Goal: Task Accomplishment & Management: Use online tool/utility

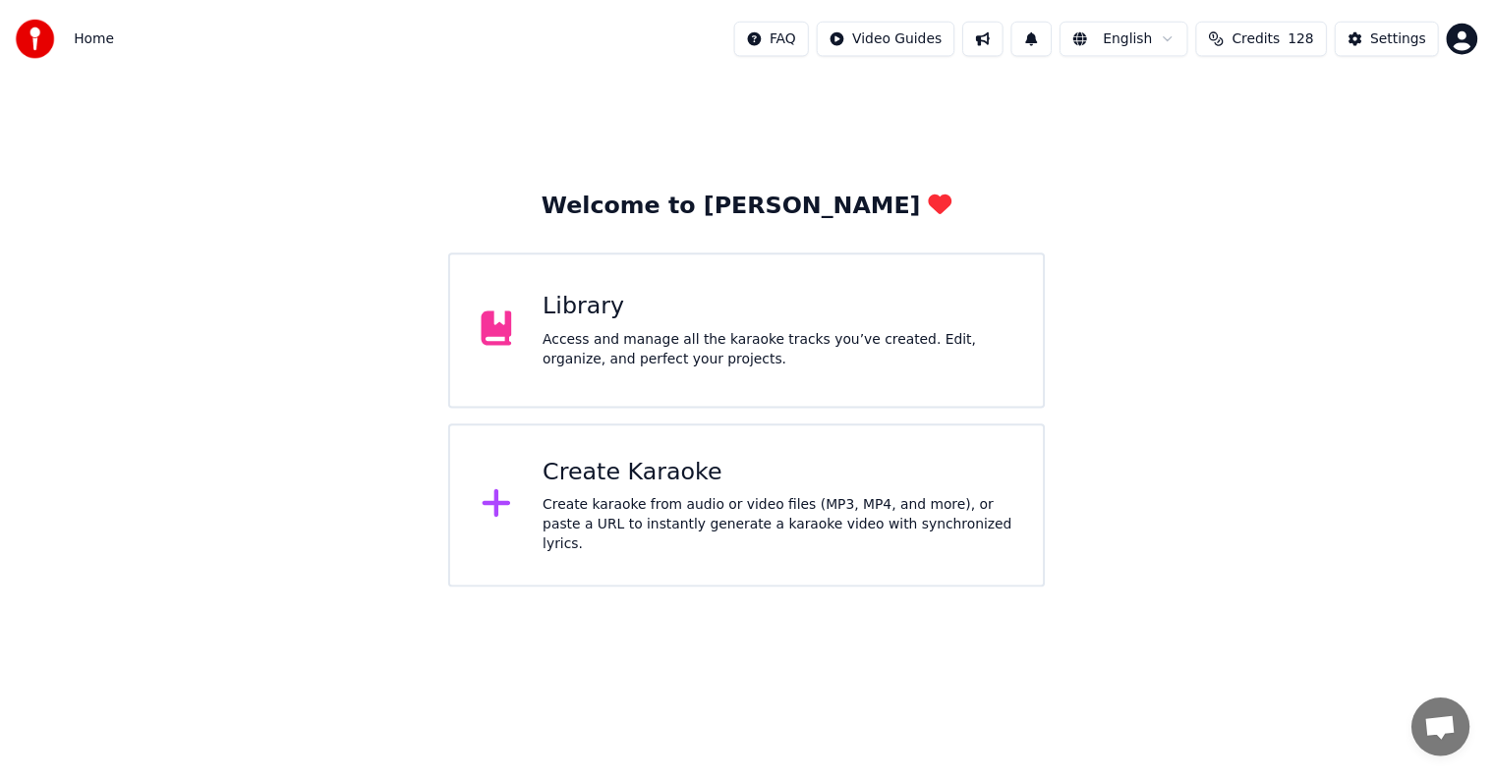
scroll to position [50, 0]
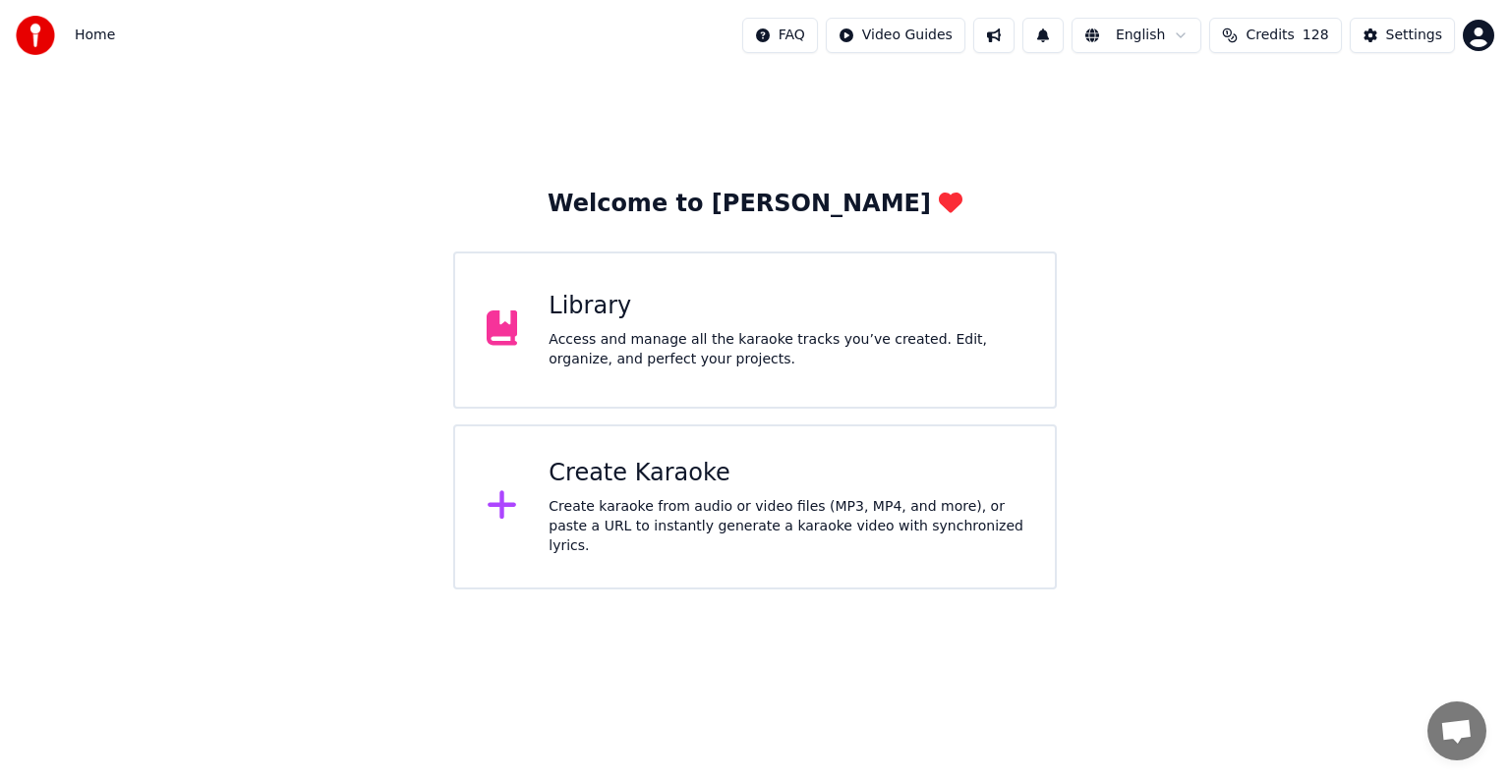
click at [677, 331] on div "Access and manage all the karaoke tracks you’ve created. Edit, organize, and pe…" at bounding box center [785, 349] width 475 height 39
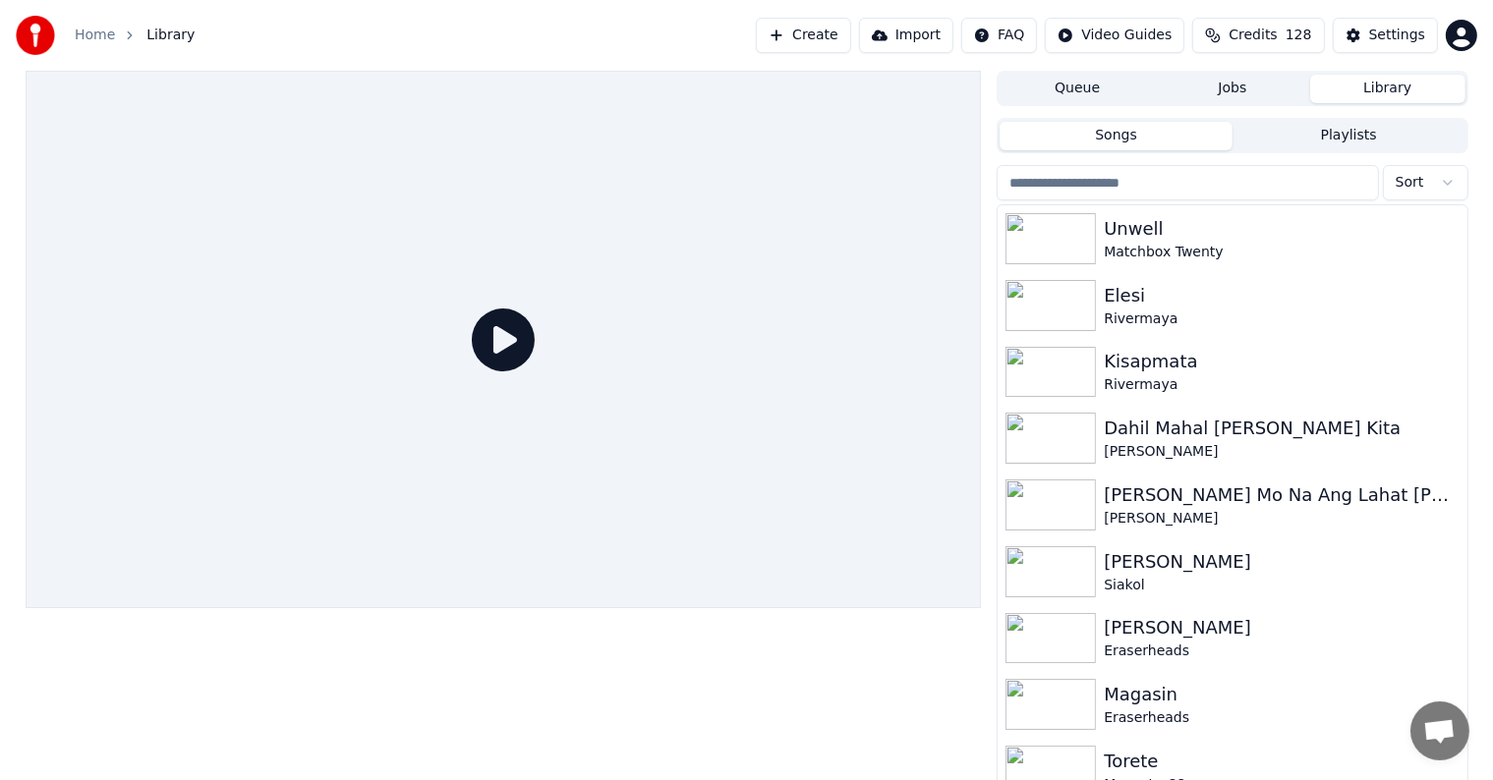
click at [1119, 172] on input "search" at bounding box center [1187, 182] width 381 height 35
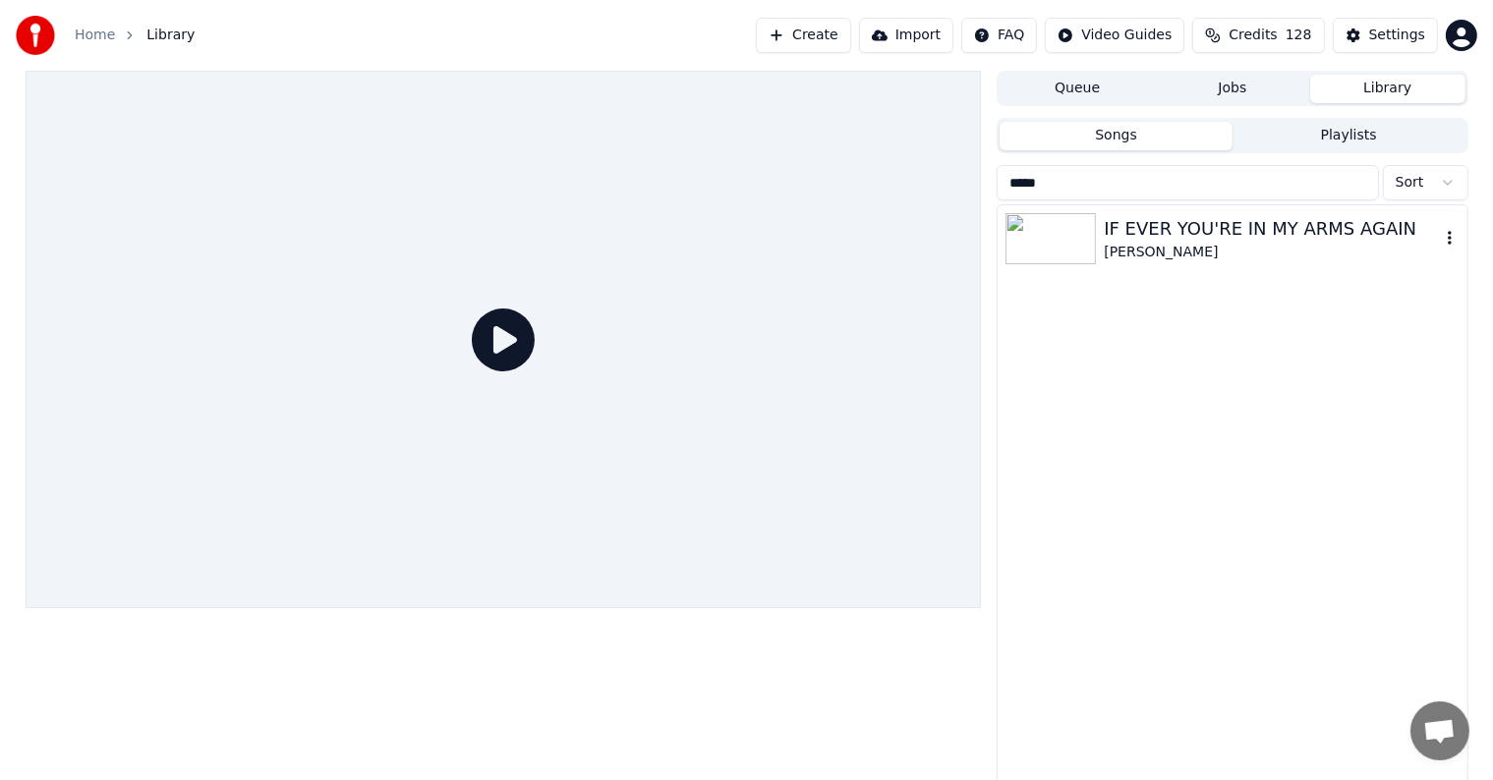
click at [1222, 254] on div "[PERSON_NAME]" at bounding box center [1271, 253] width 335 height 20
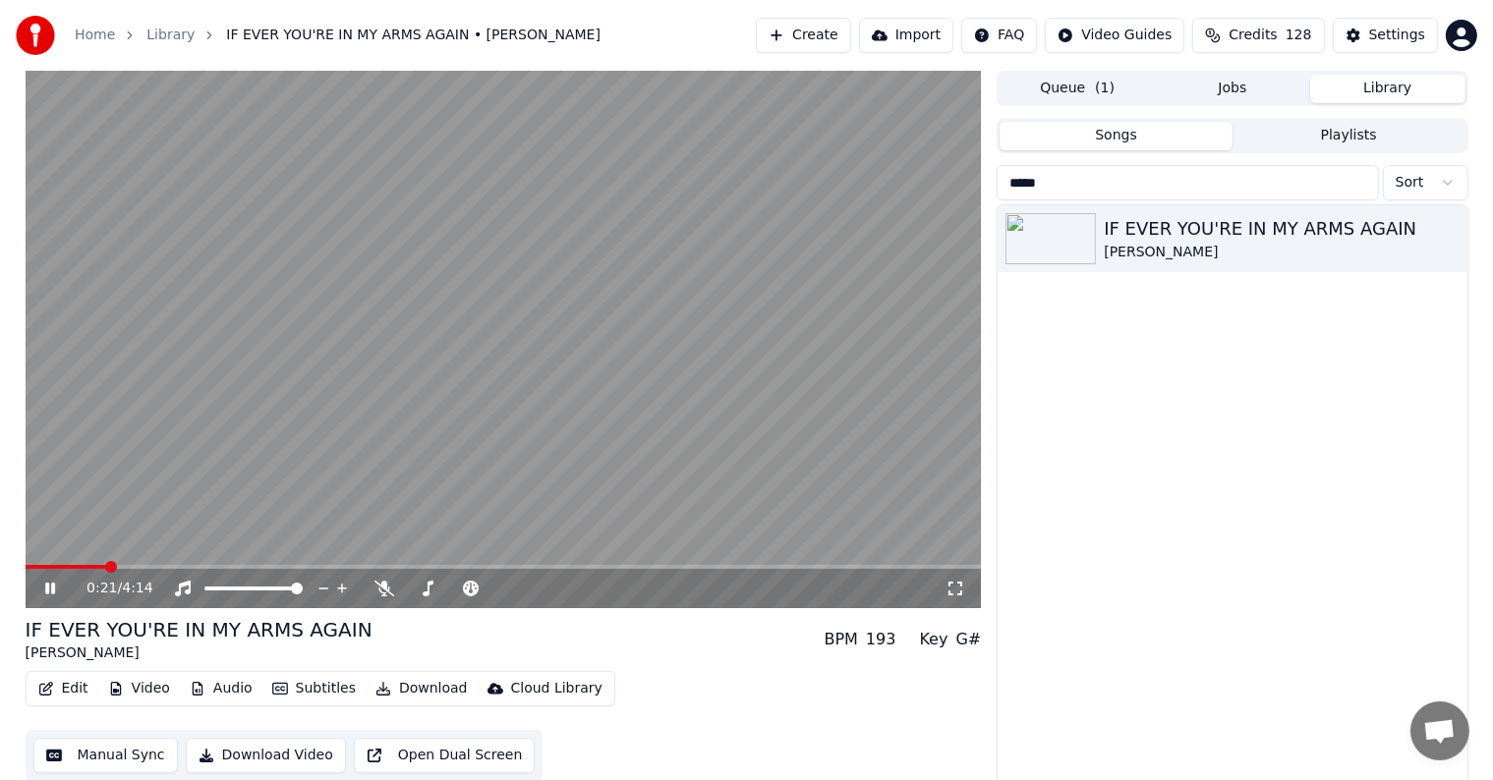
click at [48, 583] on icon at bounding box center [64, 589] width 46 height 16
drag, startPoint x: 1074, startPoint y: 189, endPoint x: 827, endPoint y: 165, distance: 247.8
click at [827, 165] on div "0:21 / 4:14 IF EVER YOU'RE IN MY ARMS AGAIN [PERSON_NAME] BPM 193 Key G# Edit V…" at bounding box center [747, 430] width 1474 height 719
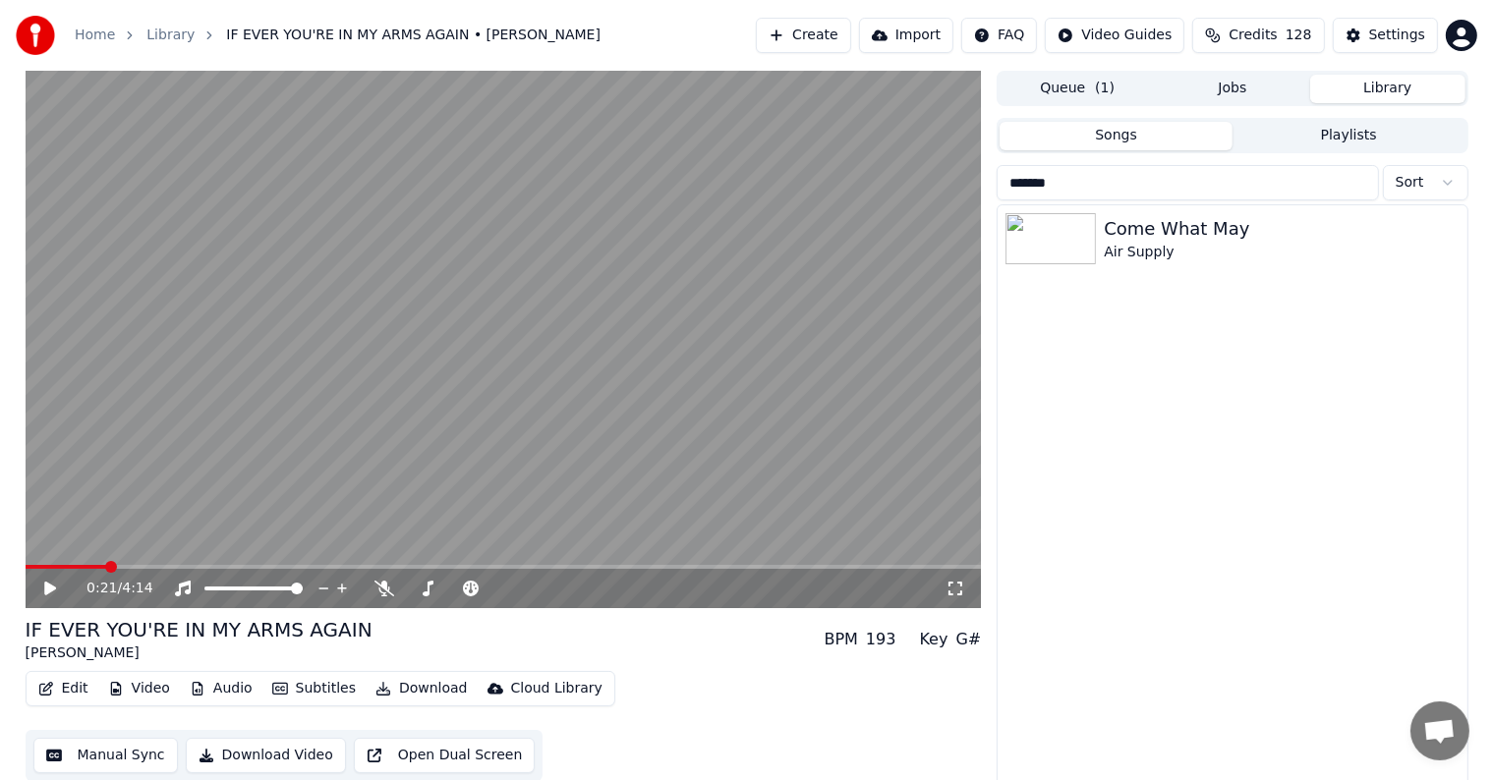
type input "*******"
click at [1117, 241] on div "Come What May" at bounding box center [1271, 229] width 335 height 28
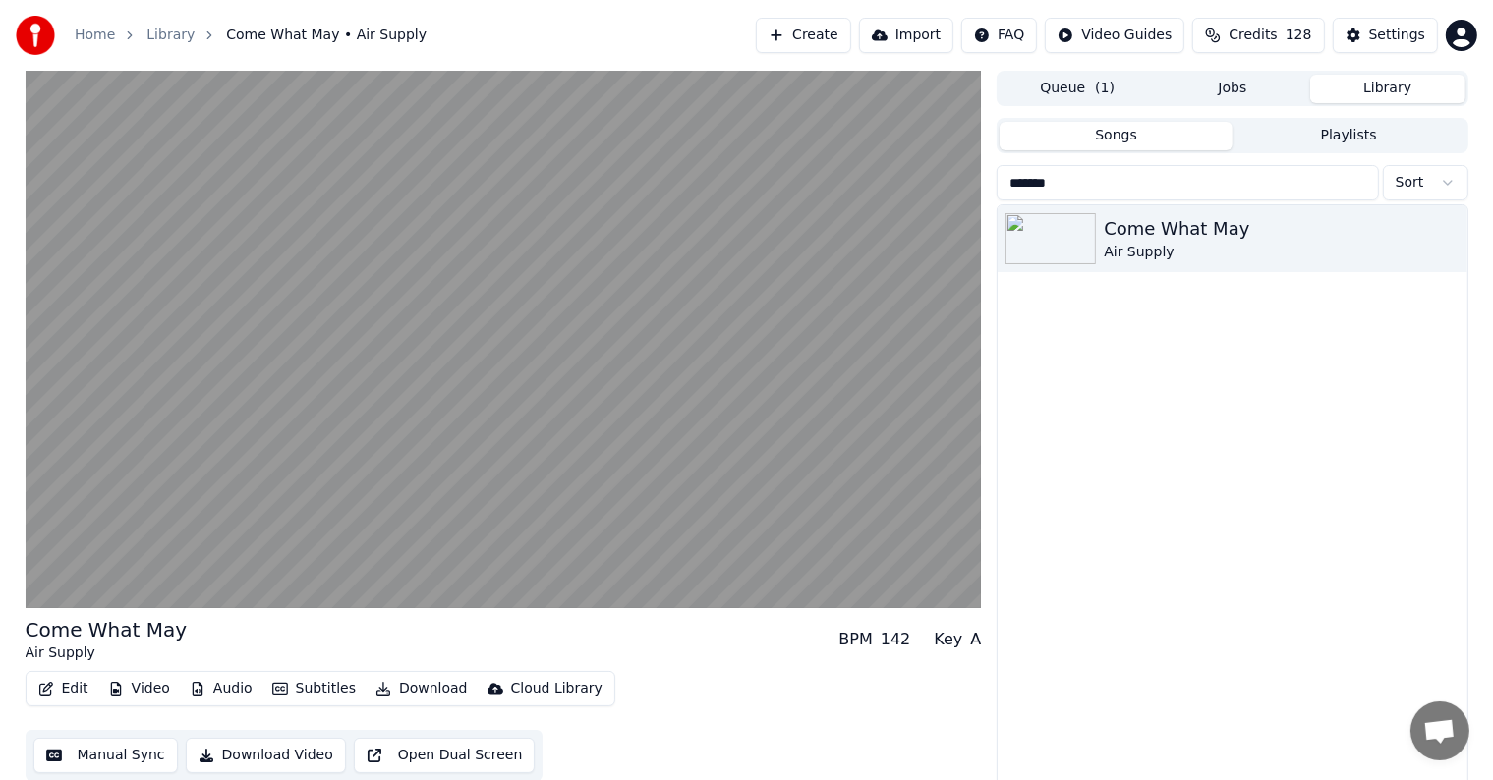
click at [106, 755] on button "Manual Sync" at bounding box center [105, 755] width 144 height 35
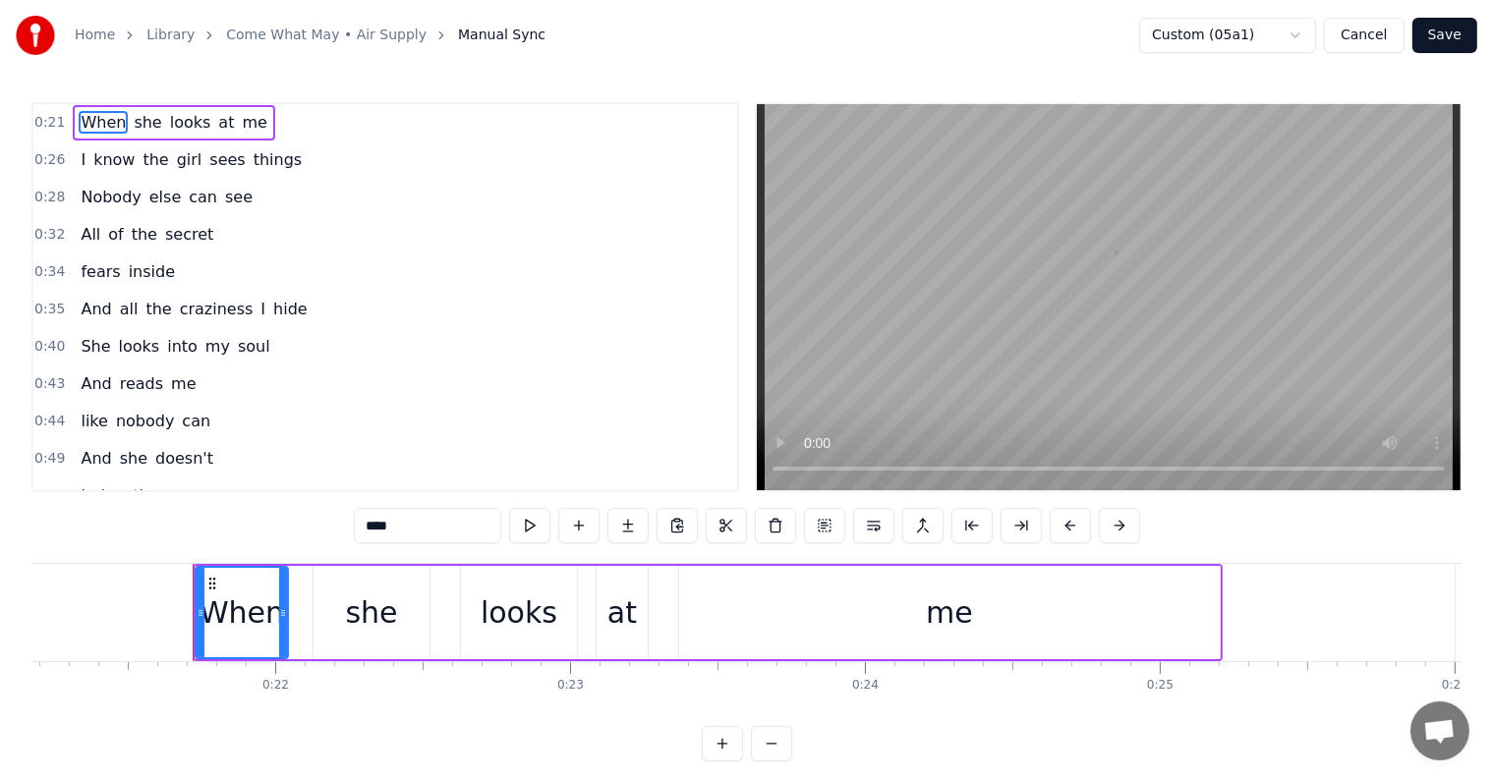
scroll to position [0, 6305]
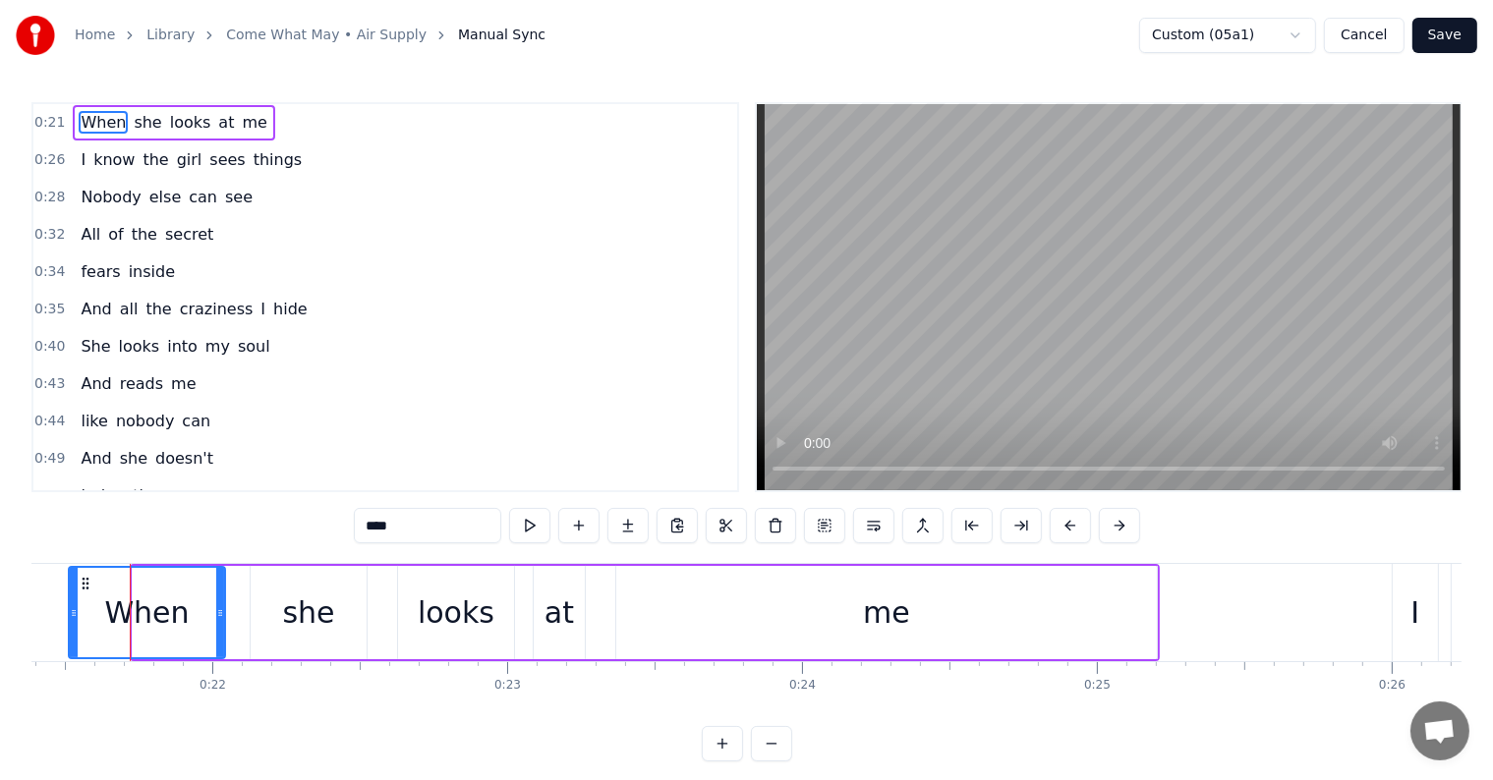
drag, startPoint x: 138, startPoint y: 601, endPoint x: 74, endPoint y: 606, distance: 64.1
click at [74, 606] on div at bounding box center [74, 612] width 8 height 89
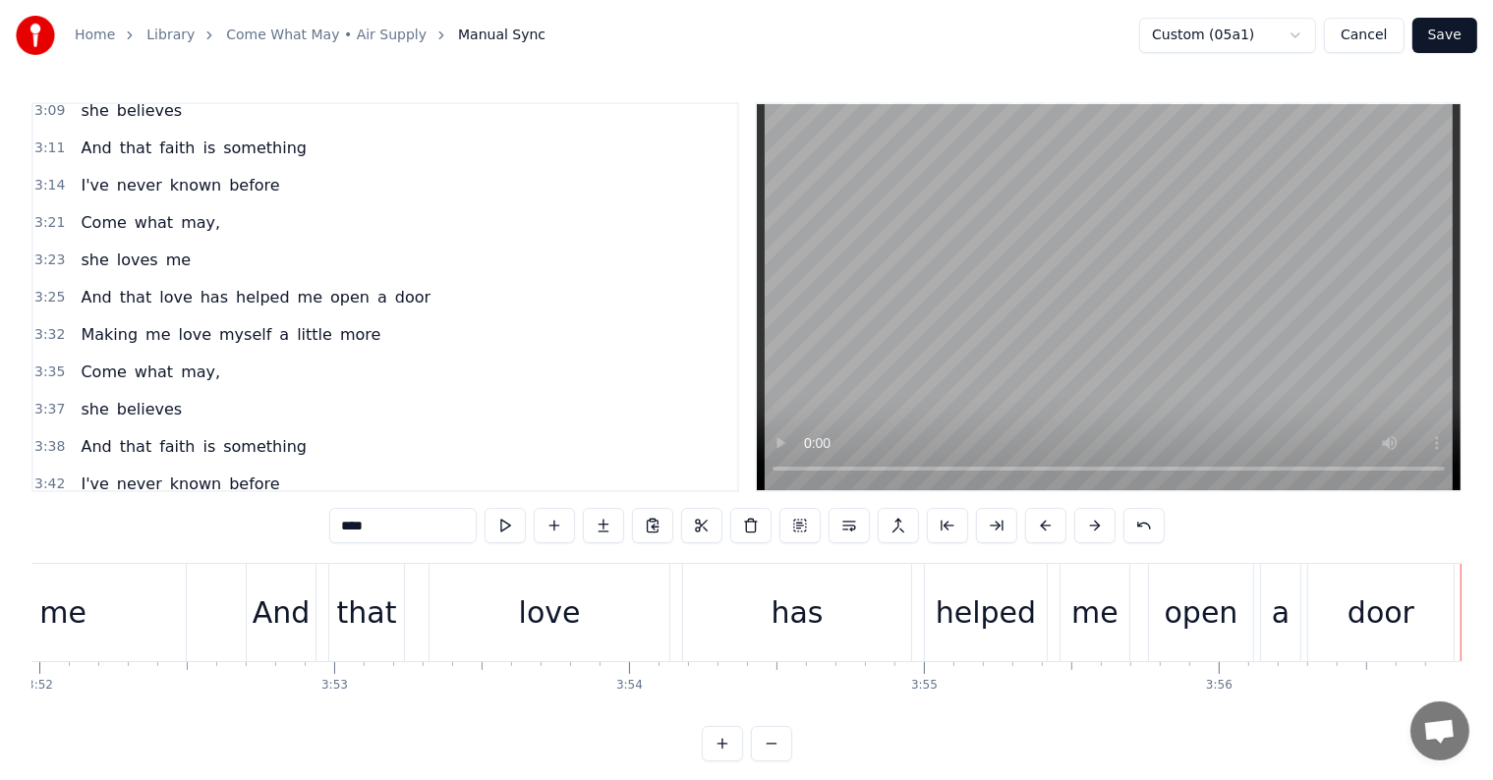
scroll to position [1964, 0]
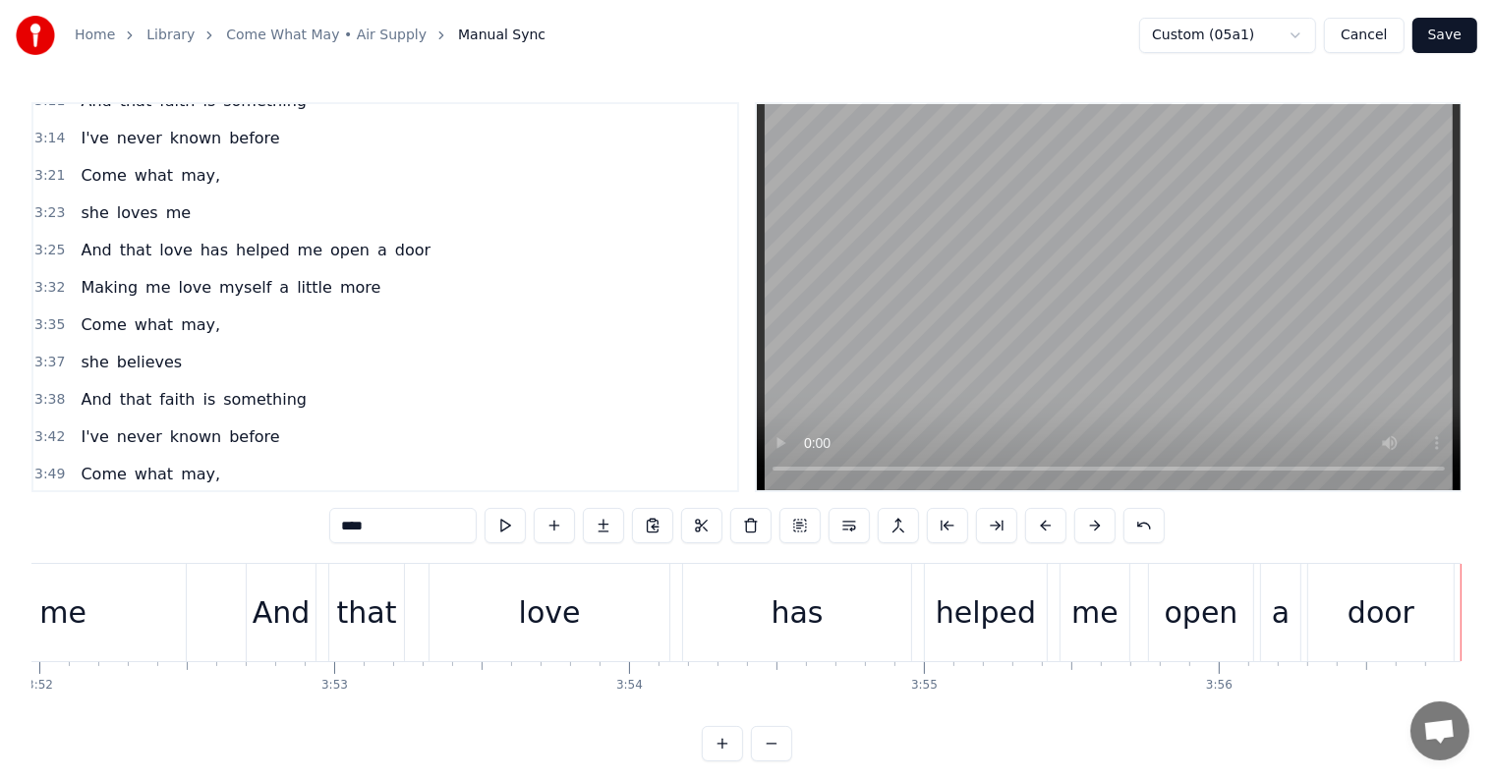
click at [1451, 33] on button "Save" at bounding box center [1444, 35] width 65 height 35
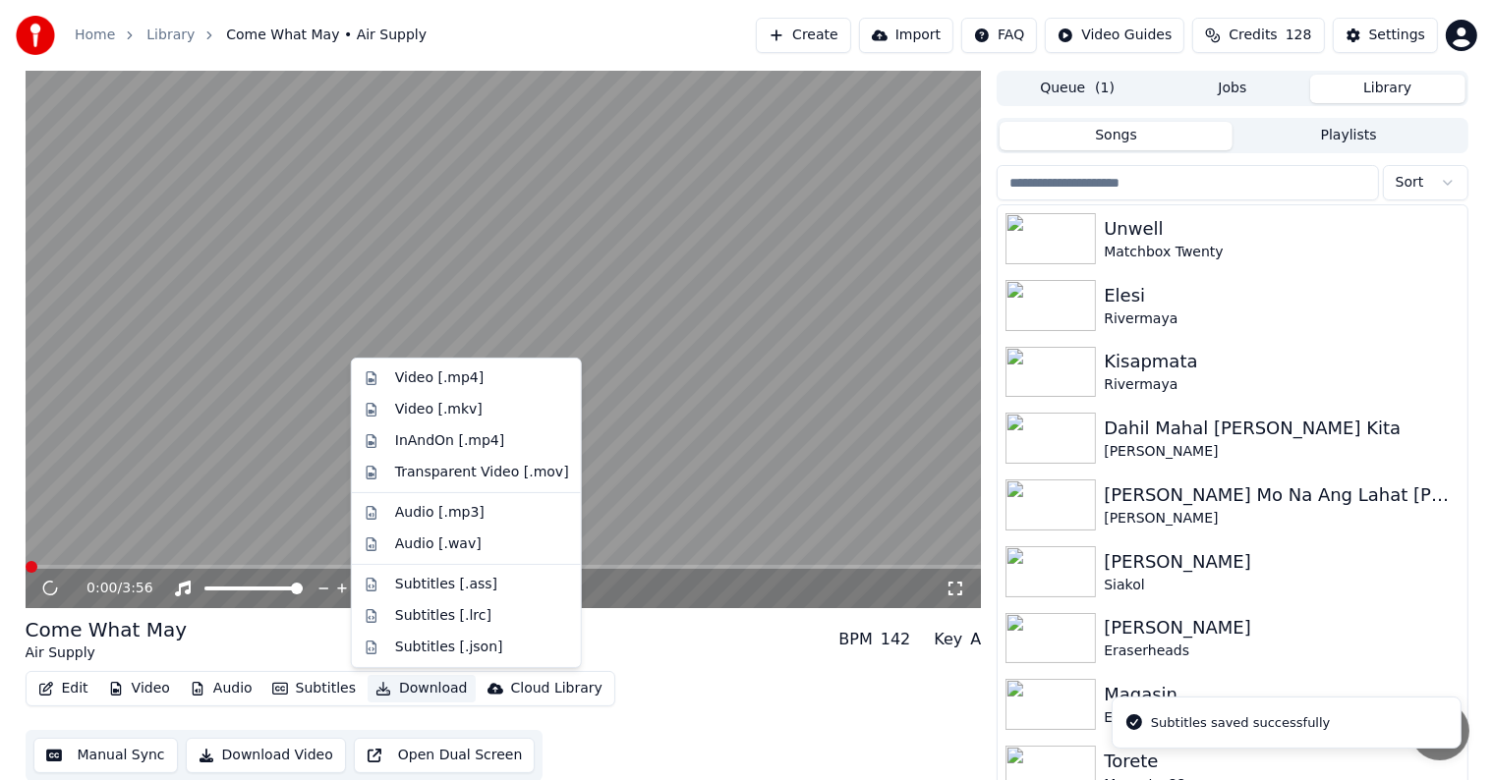
click at [403, 692] on button "Download" at bounding box center [422, 689] width 108 height 28
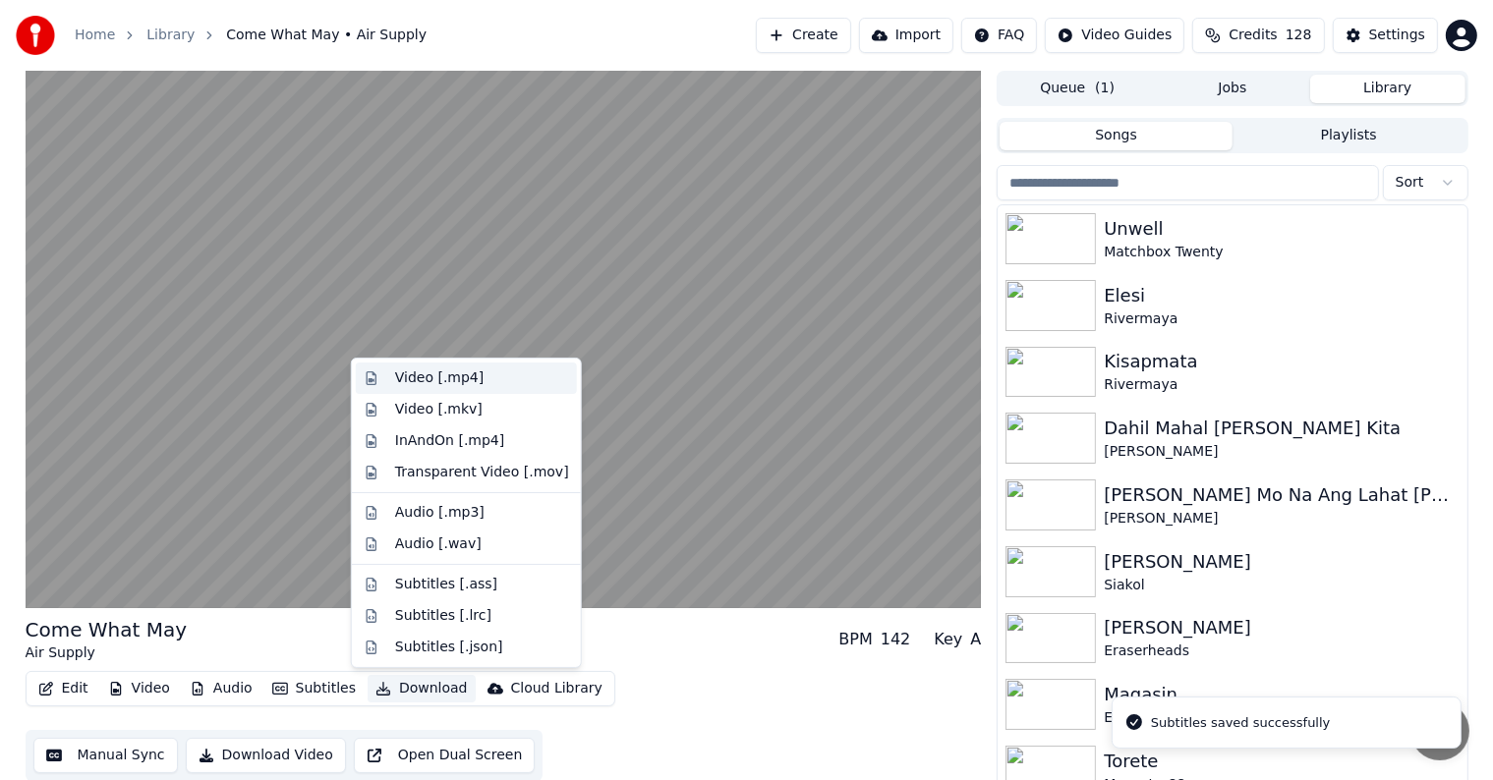
click at [439, 381] on div "Video [.mp4]" at bounding box center [439, 379] width 88 height 20
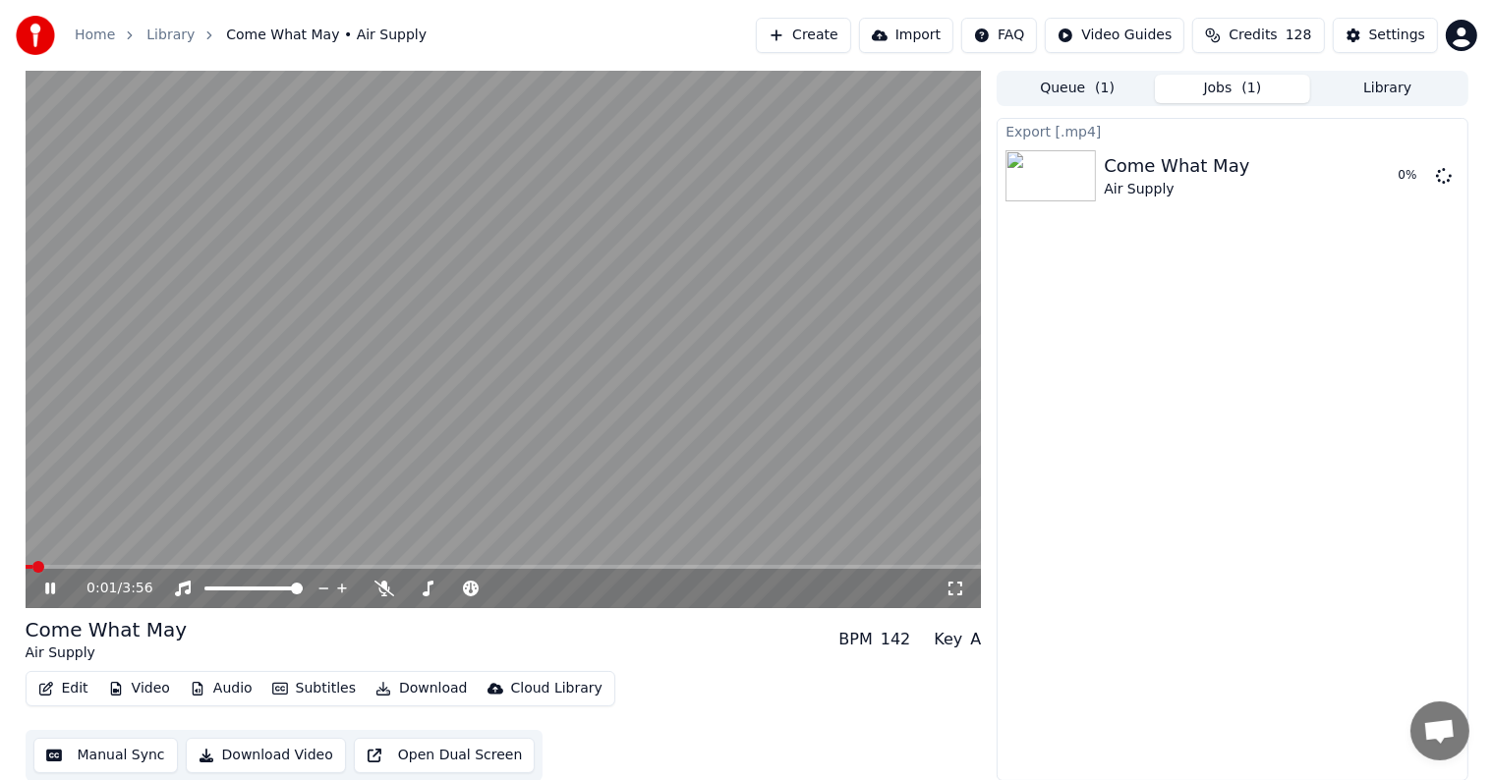
click at [41, 588] on icon at bounding box center [64, 589] width 46 height 16
